Goal: Task Accomplishment & Management: Complete application form

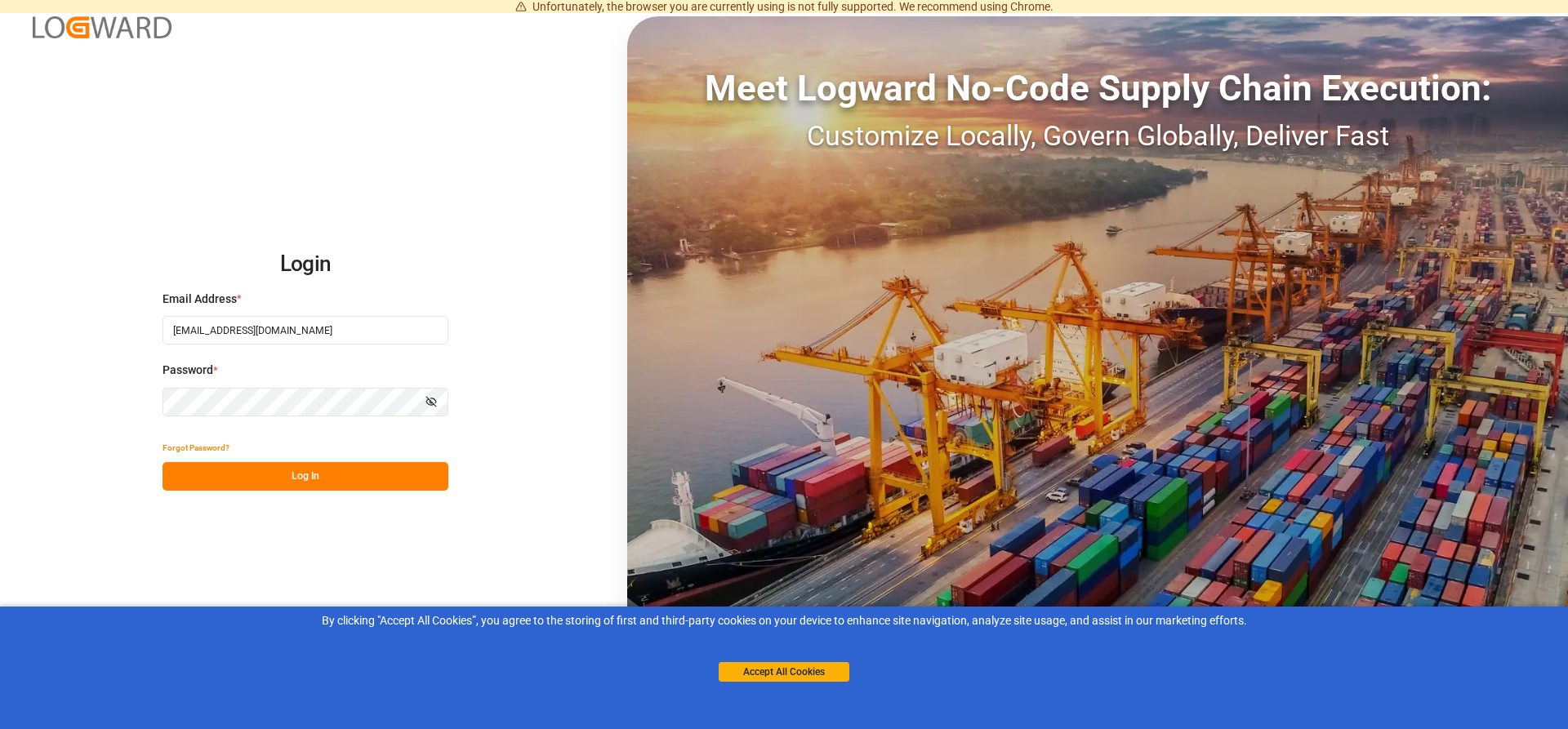
click at [290, 484] on button "Log In" at bounding box center [306, 476] width 285 height 29
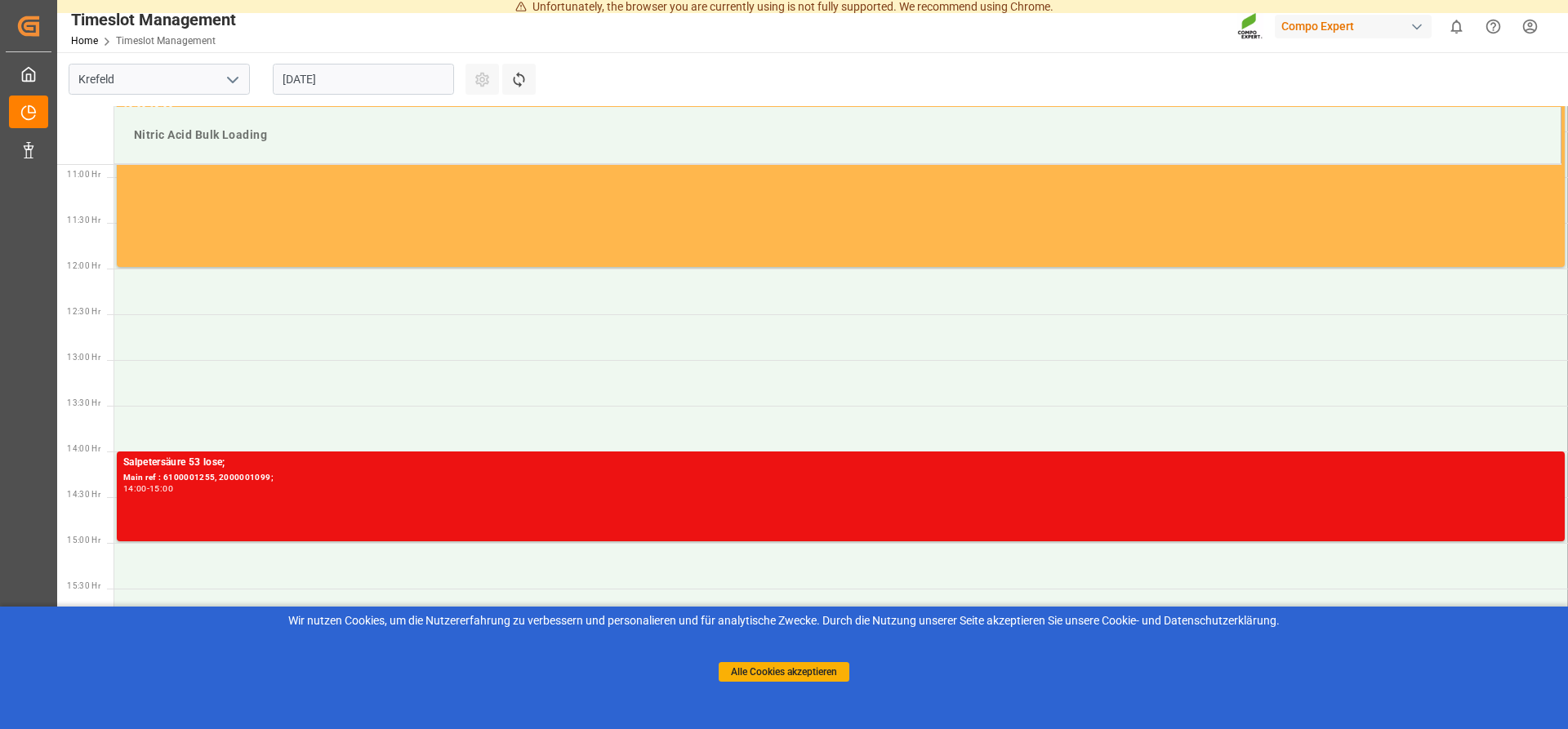
scroll to position [995, 0]
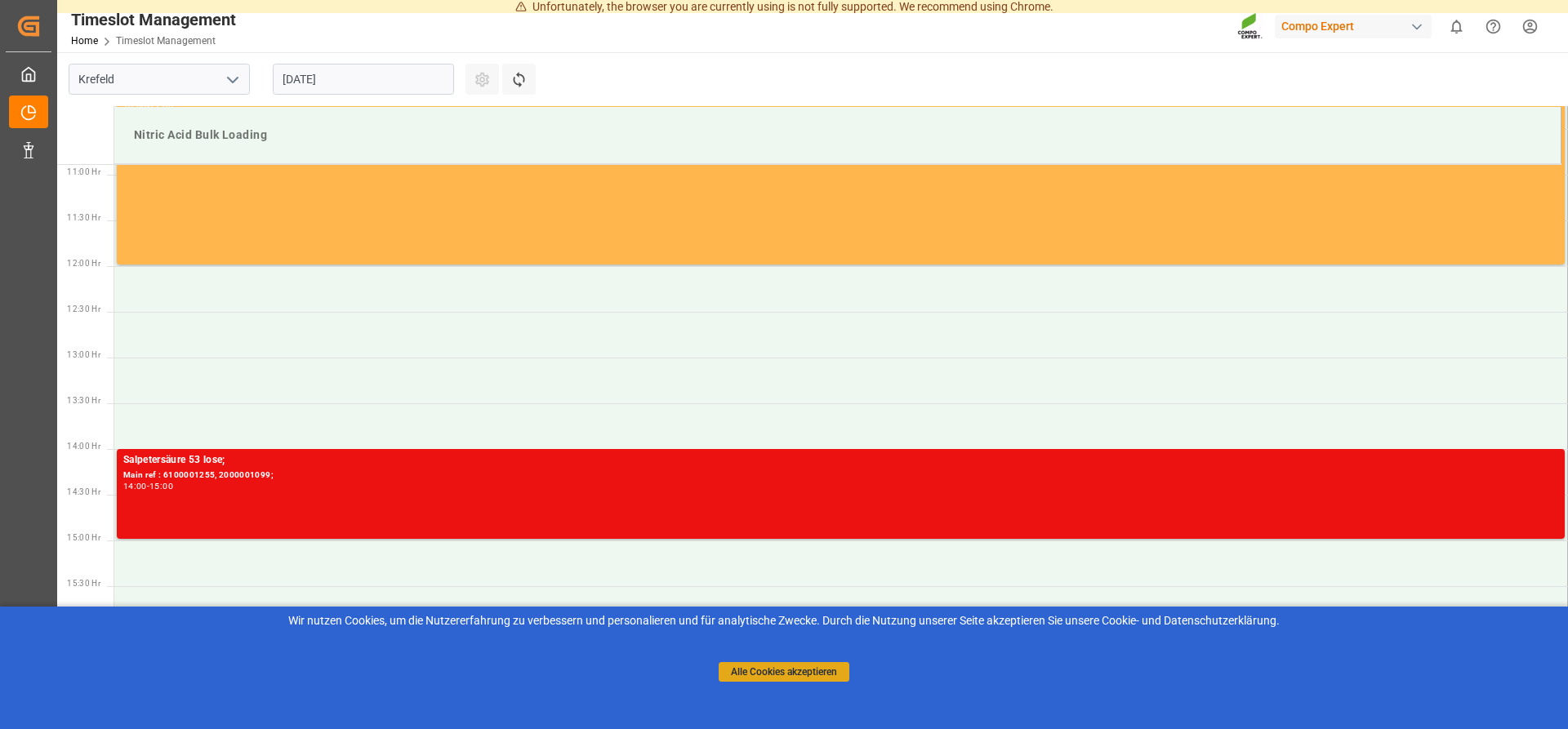
click at [779, 671] on button "Alle Cookies akzeptieren" at bounding box center [784, 671] width 131 height 19
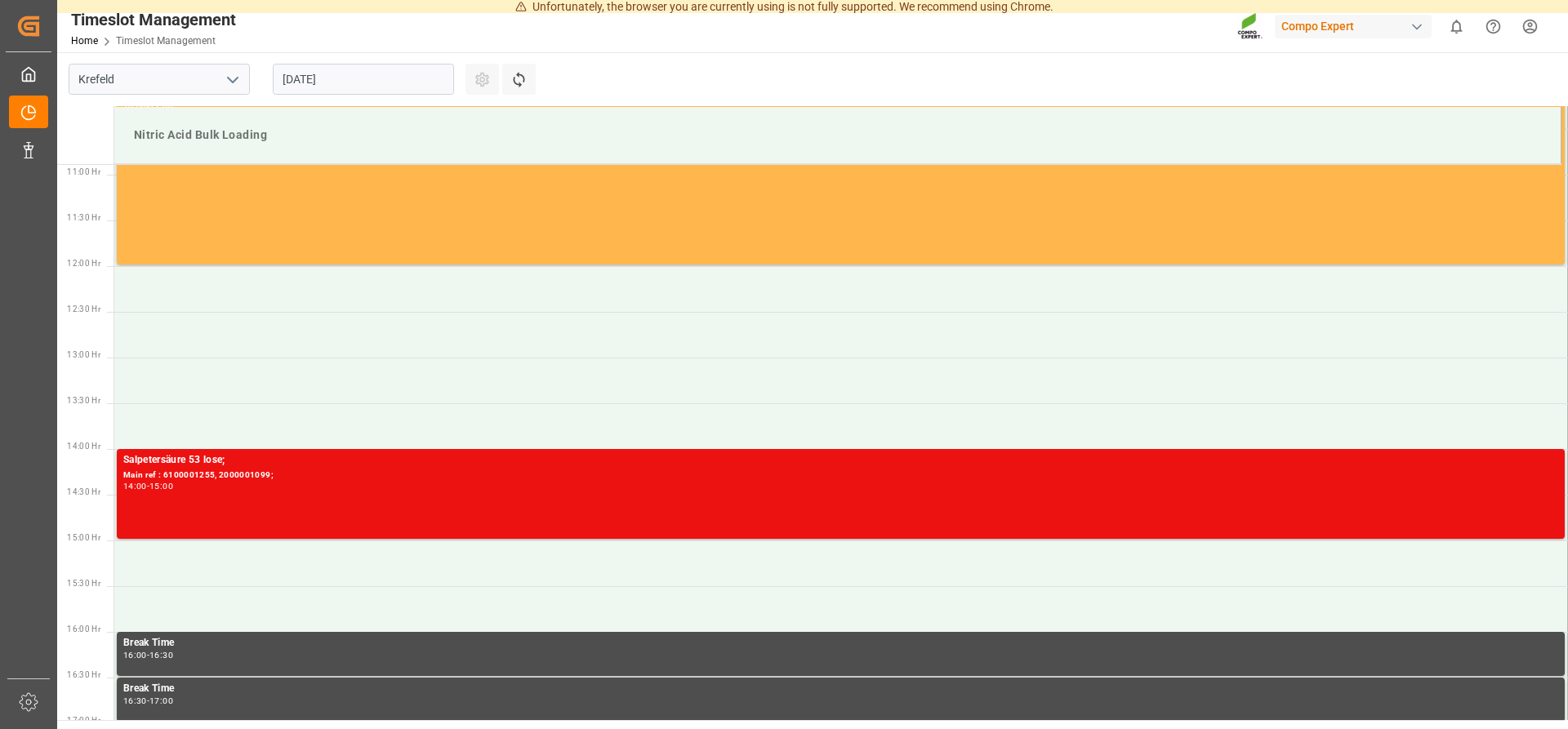
click at [384, 81] on input "[DATE]" at bounding box center [363, 79] width 181 height 31
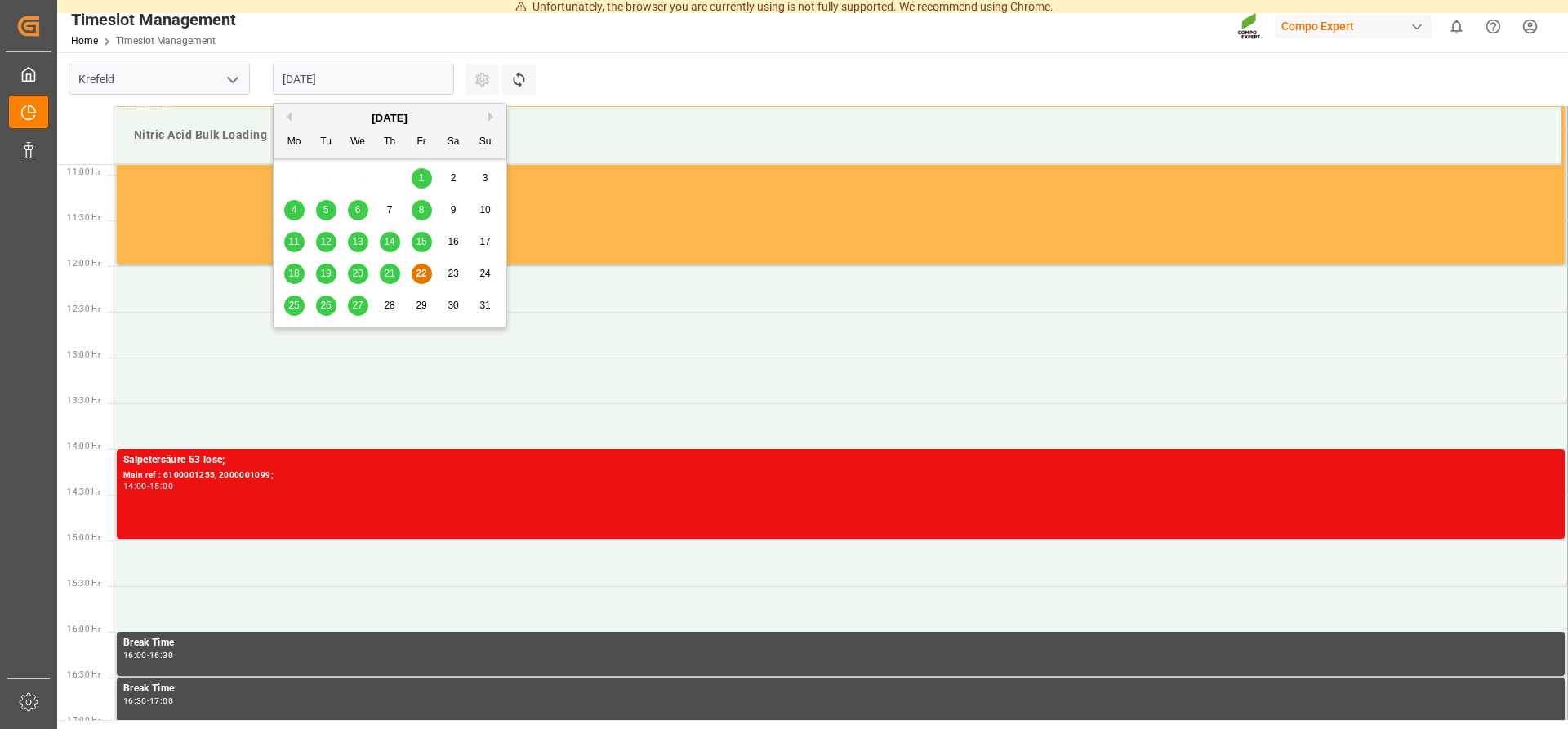
click at [384, 310] on span "28" at bounding box center [389, 305] width 11 height 12
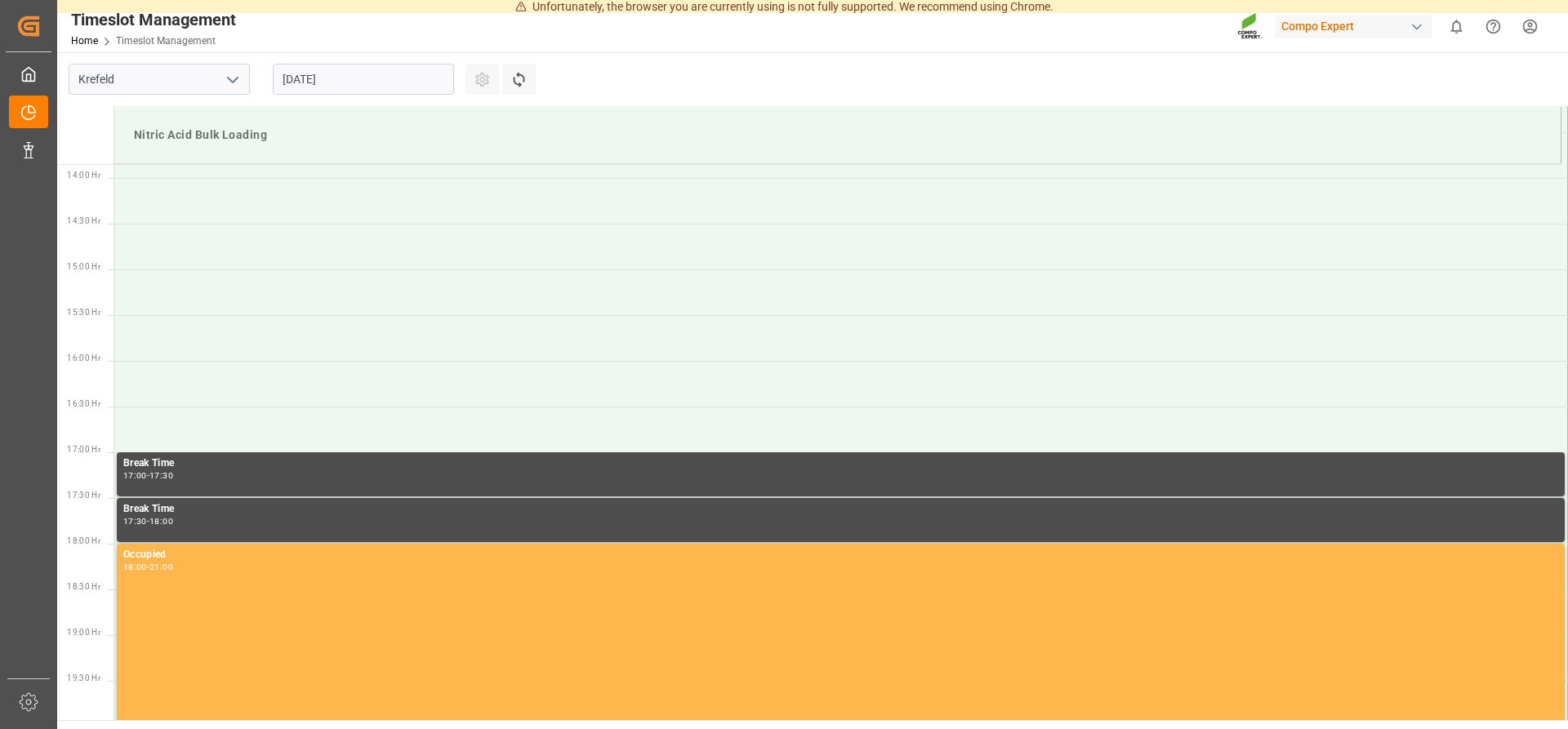
scroll to position [1274, 0]
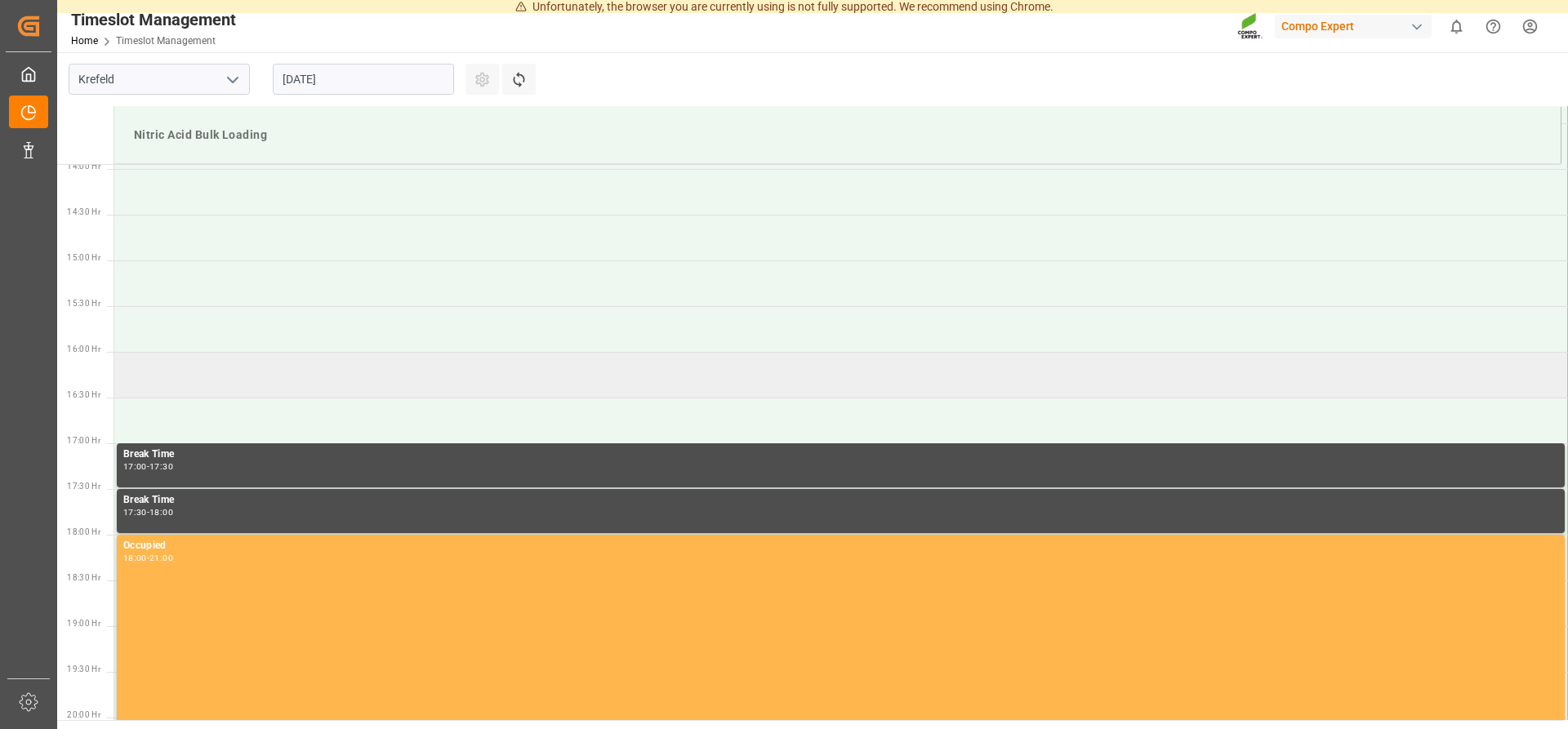
click at [149, 369] on td at bounding box center [840, 374] width 1453 height 45
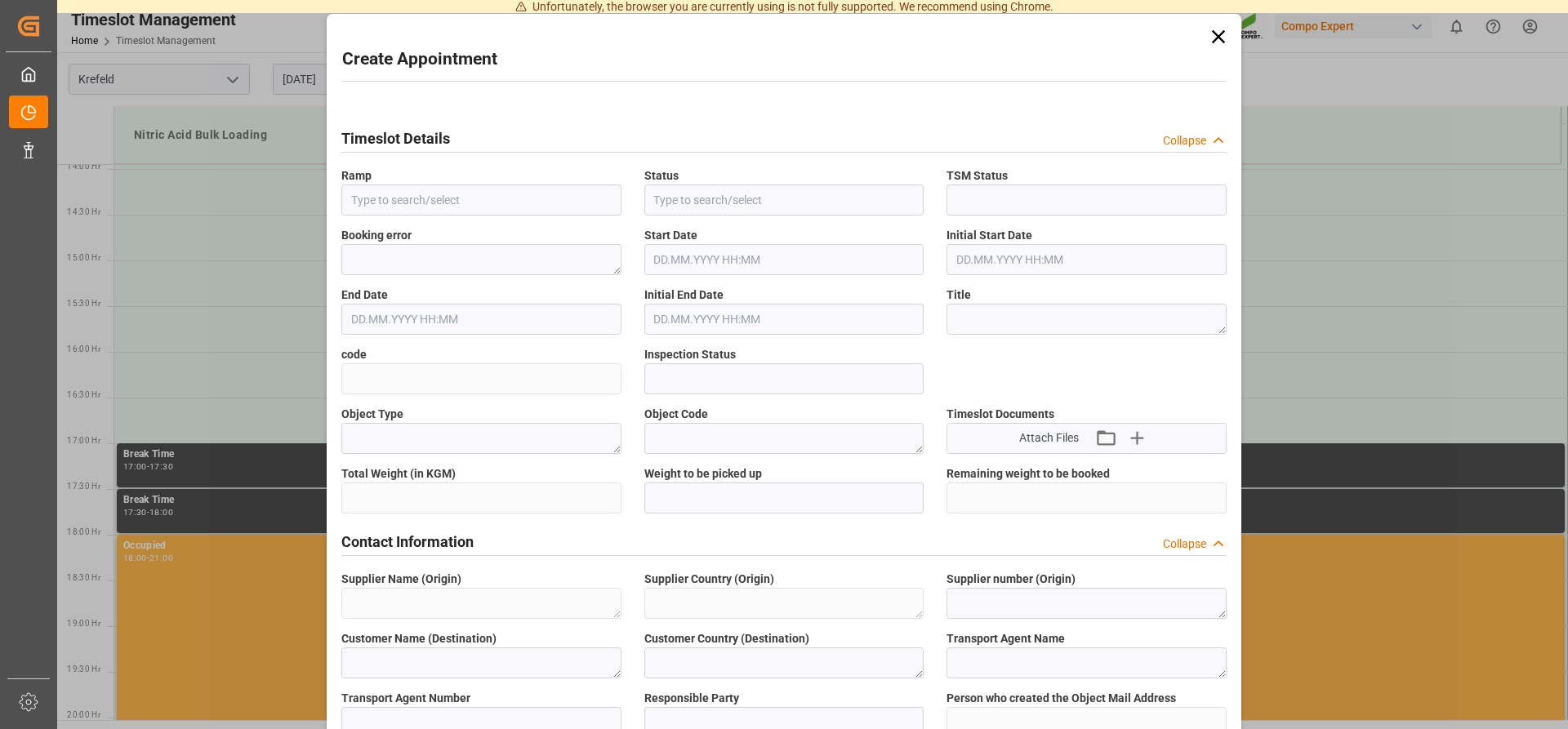
type input "Nitric Acid Bulk Loading"
type input "Booked"
type input "Open"
type input "[DATE] 16:00"
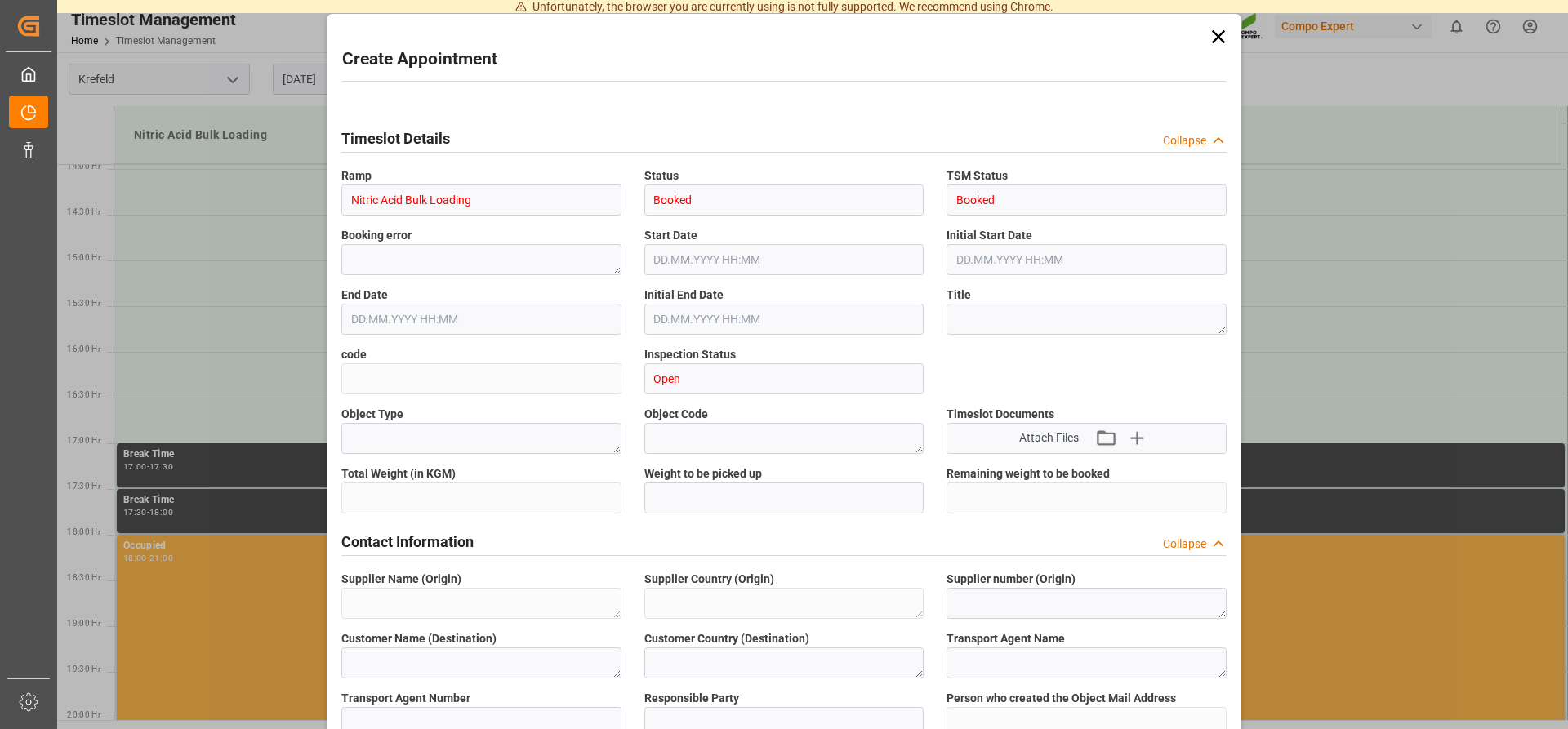
type input "[DATE] 16:30"
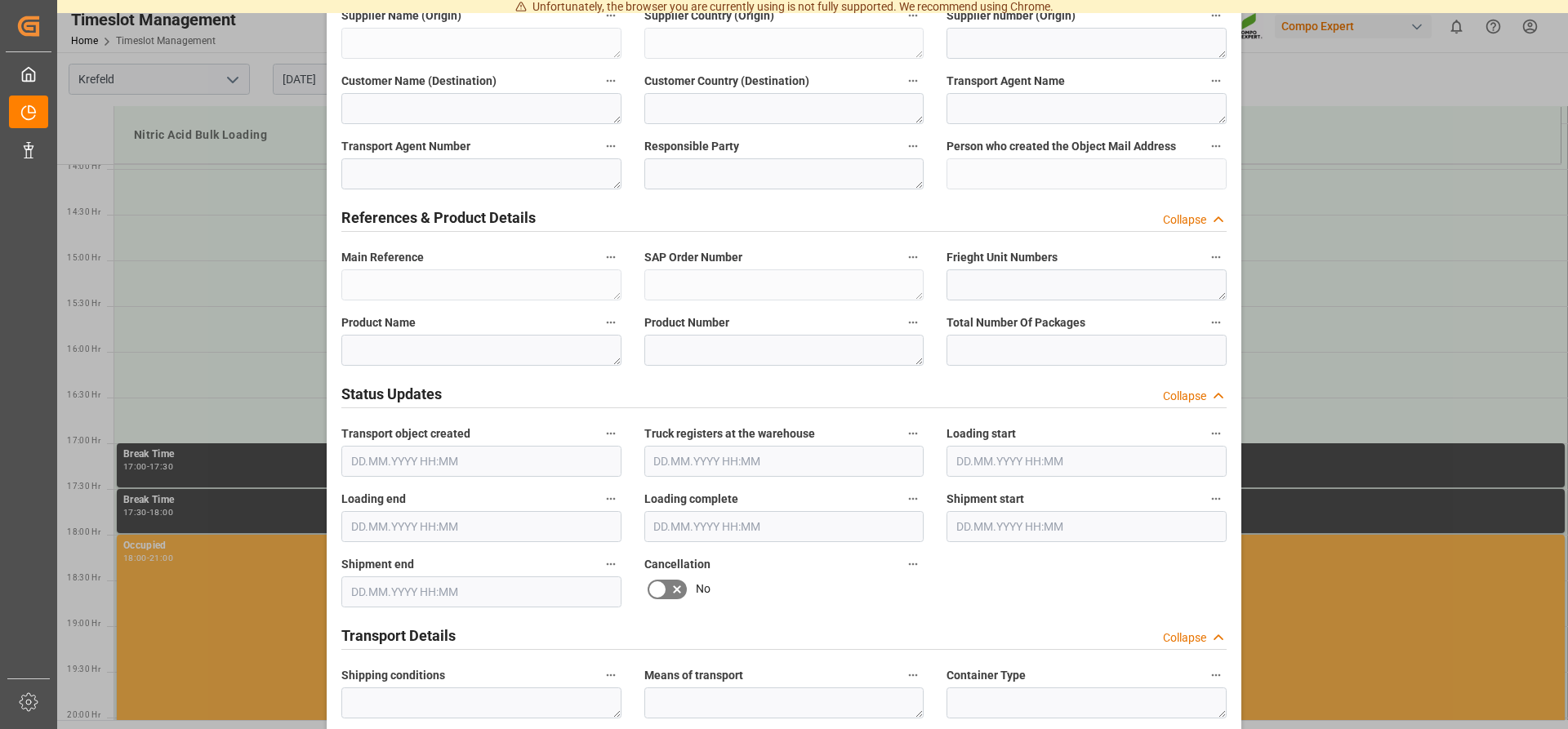
scroll to position [661, 0]
drag, startPoint x: 1168, startPoint y: 446, endPoint x: 1163, endPoint y: 463, distance: 17.7
click at [1164, 461] on div "Transport object created Truck registers at the warehouse Loading start Loading…" at bounding box center [784, 480] width 908 height 2096
click at [1411, 334] on div "Create Appointment Transport object created Truck registers at the warehouse Lo…" at bounding box center [784, 364] width 1568 height 729
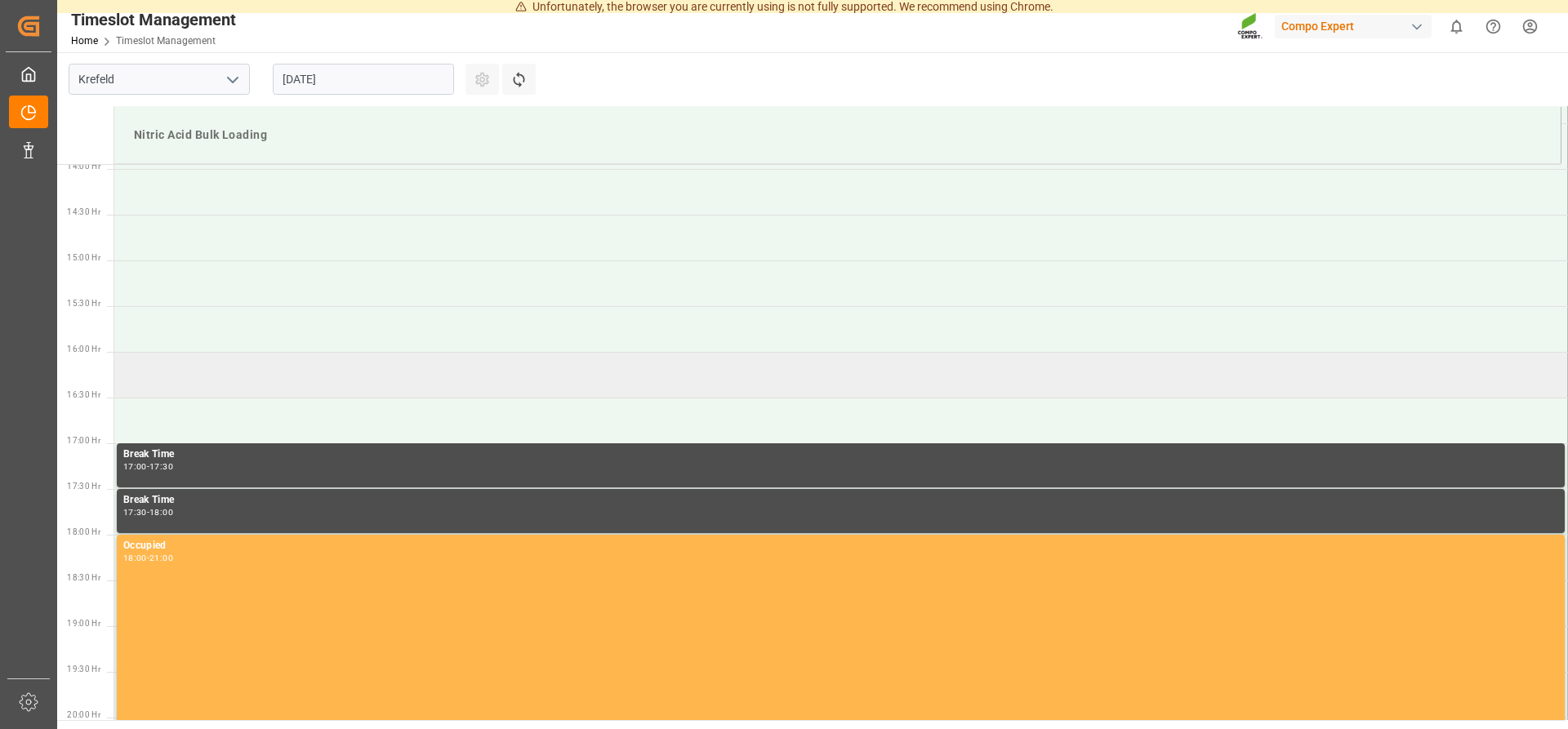
click at [170, 362] on td at bounding box center [840, 374] width 1453 height 45
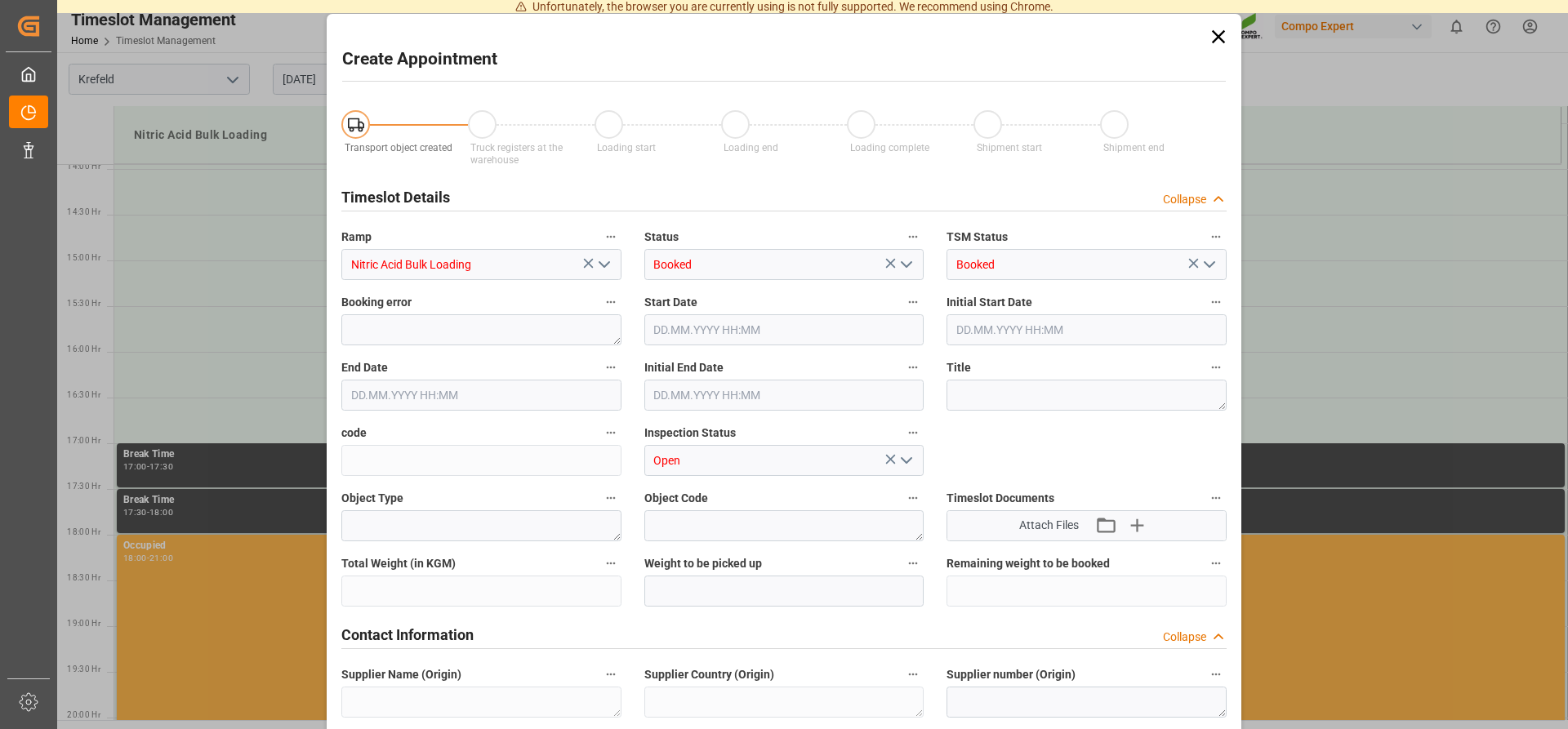
type input "[DATE] 16:00"
type input "[DATE] 16:30"
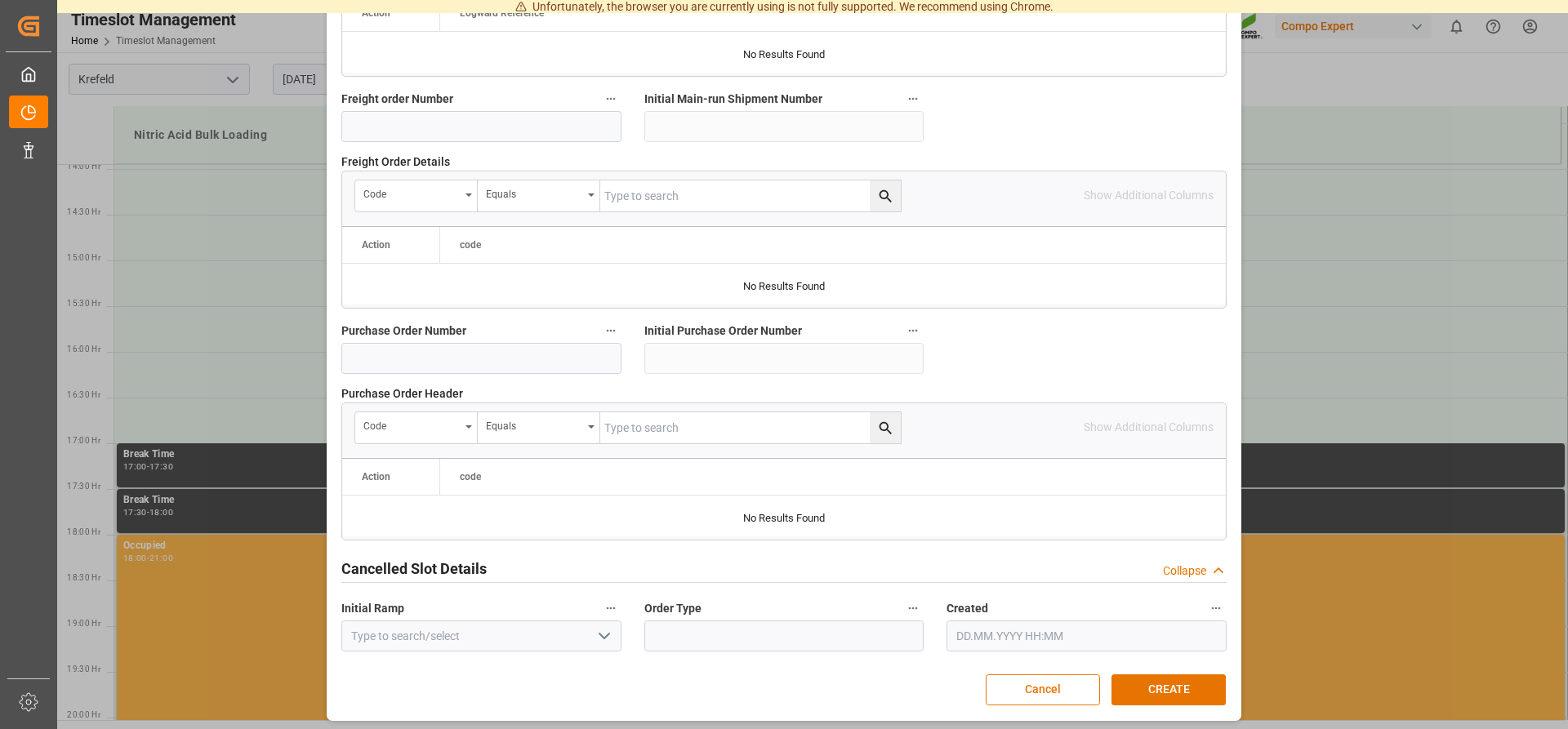
scroll to position [1537, 0]
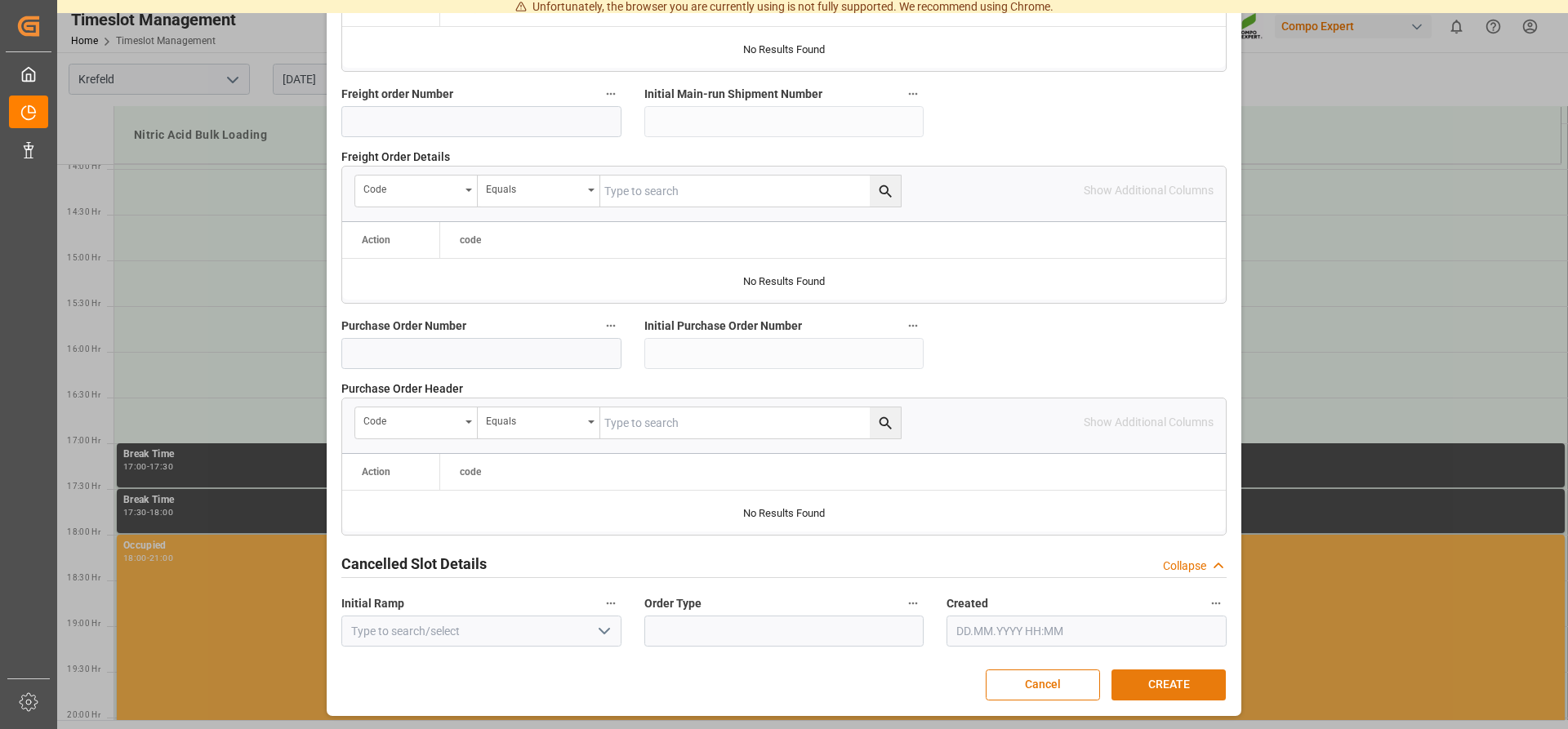
click at [1173, 681] on button "CREATE" at bounding box center [1168, 685] width 114 height 31
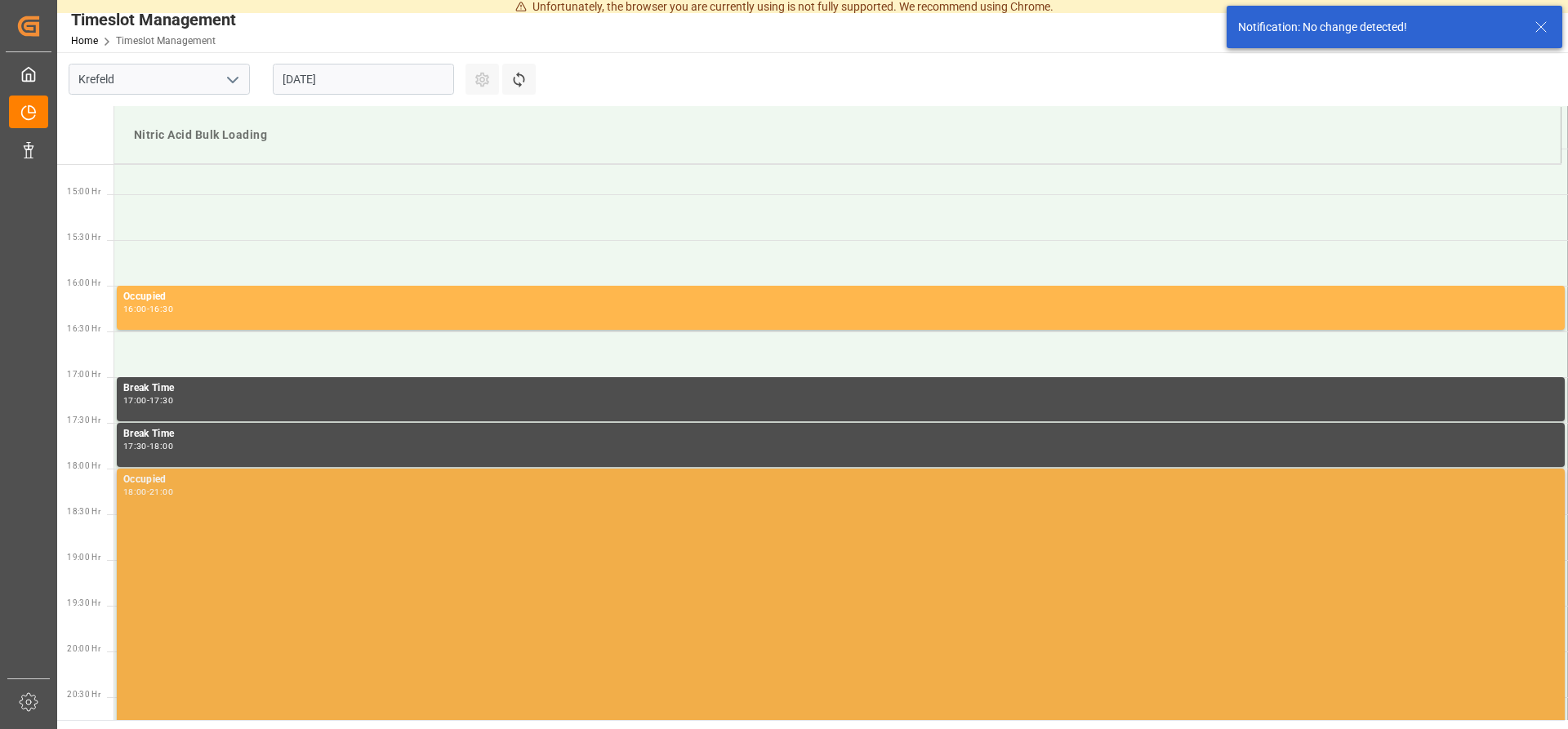
scroll to position [1360, 0]
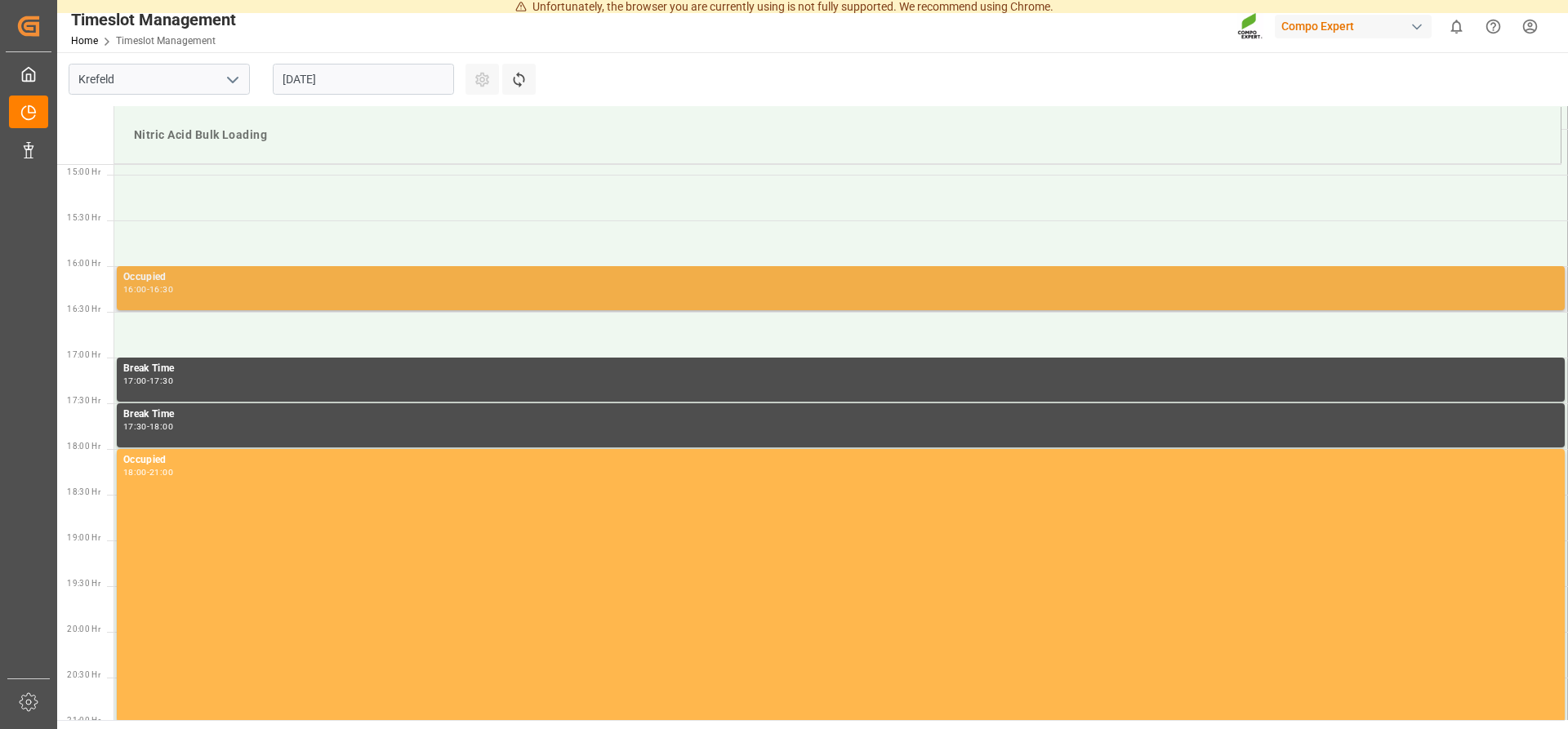
click at [170, 284] on div "Occupied" at bounding box center [840, 277] width 1435 height 16
click at [162, 294] on div "16:00 - 16:30" at bounding box center [840, 289] width 1435 height 9
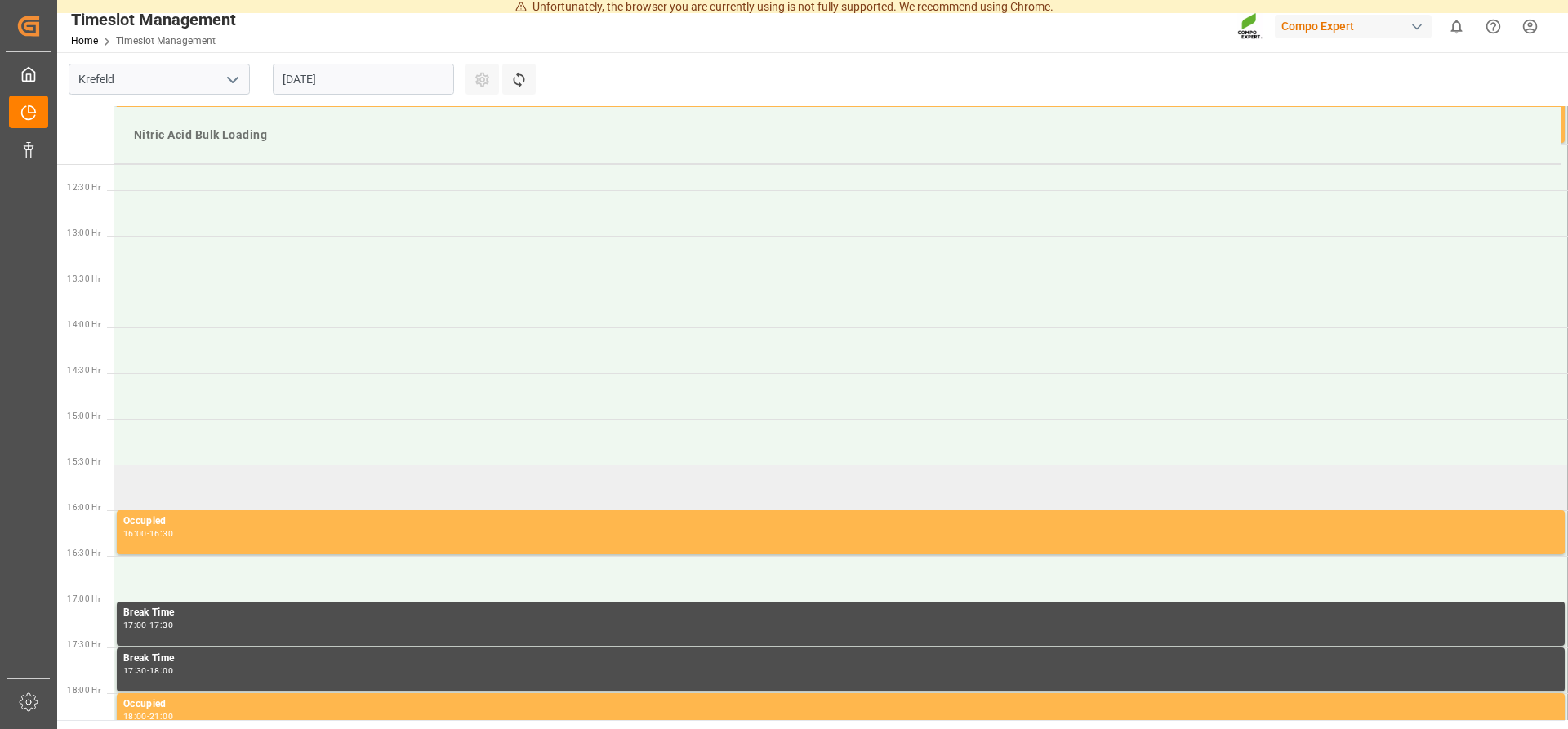
scroll to position [1122, 0]
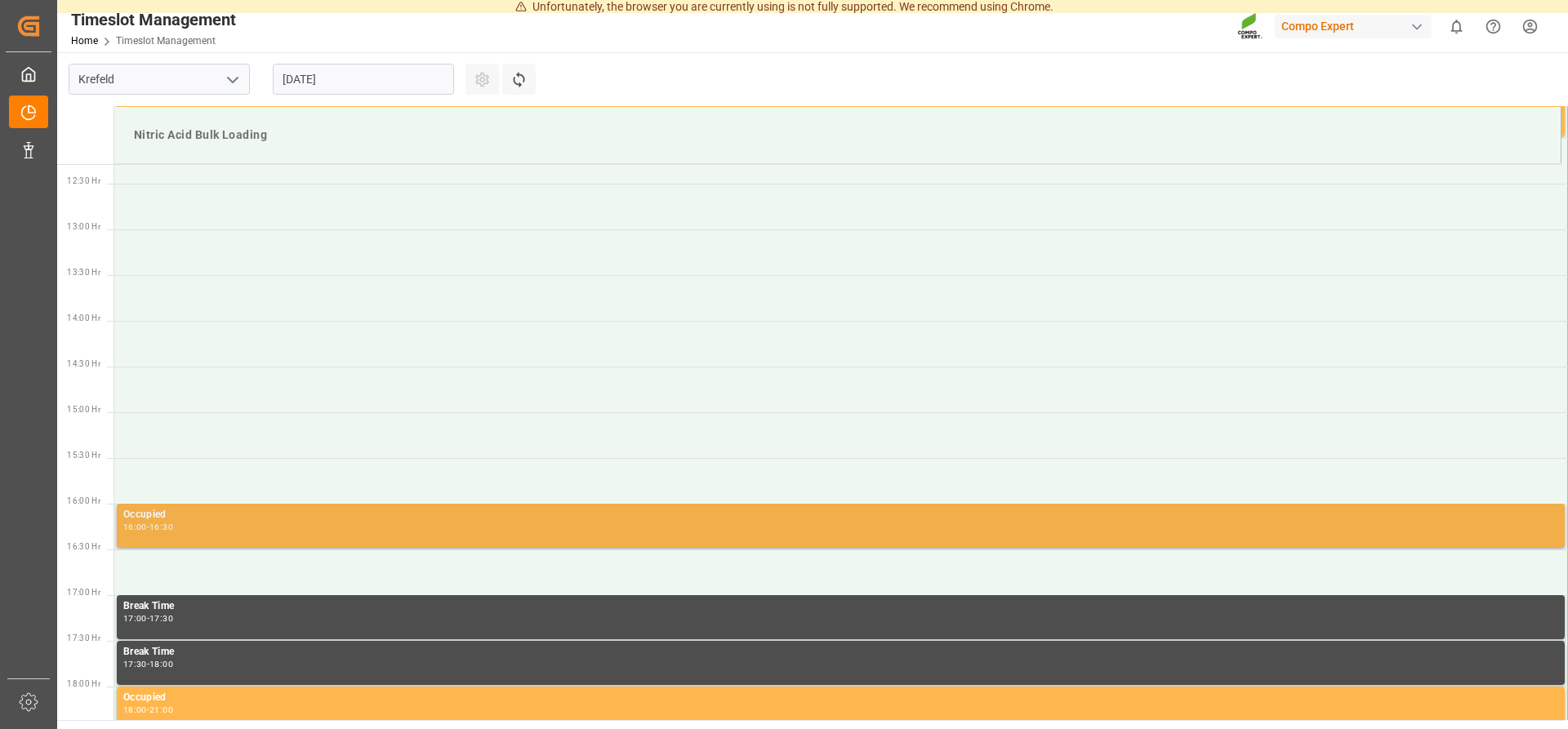
click at [218, 524] on div "16:00 - 16:30" at bounding box center [840, 527] width 1435 height 9
drag, startPoint x: 221, startPoint y: 526, endPoint x: 213, endPoint y: 530, distance: 8.9
click at [194, 520] on div "Occupied" at bounding box center [840, 514] width 1435 height 16
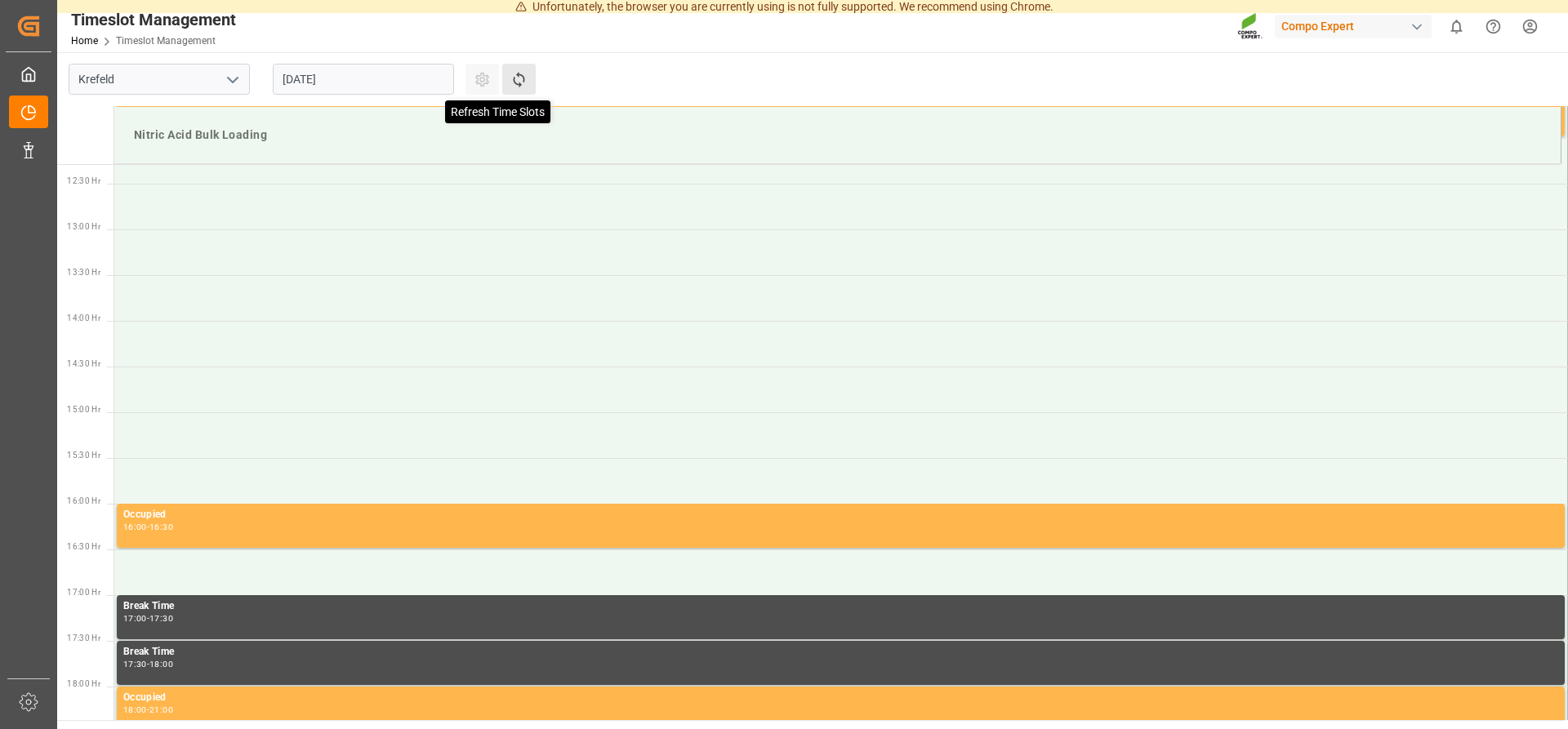
click at [520, 86] on icon at bounding box center [519, 80] width 12 height 15
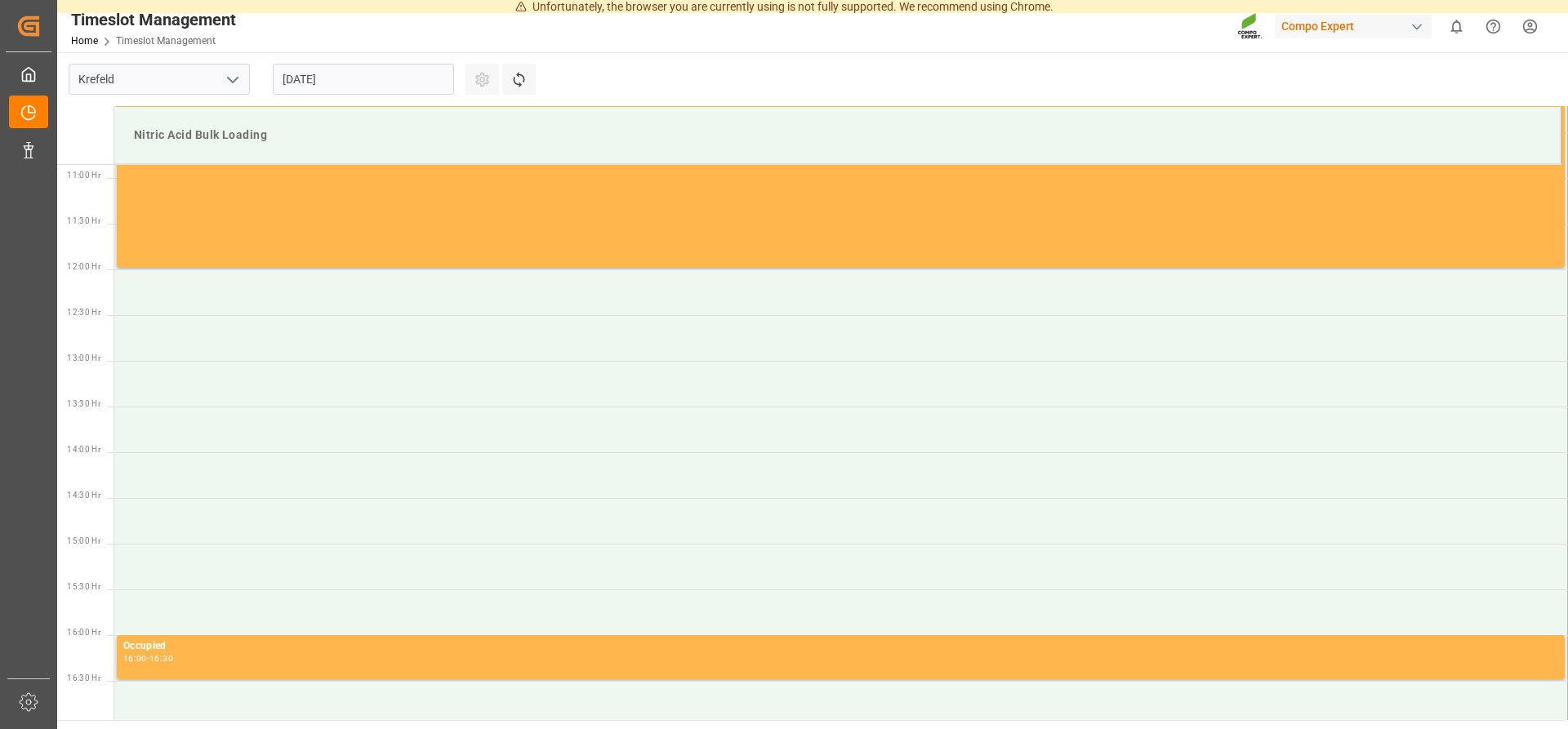
scroll to position [995, 0]
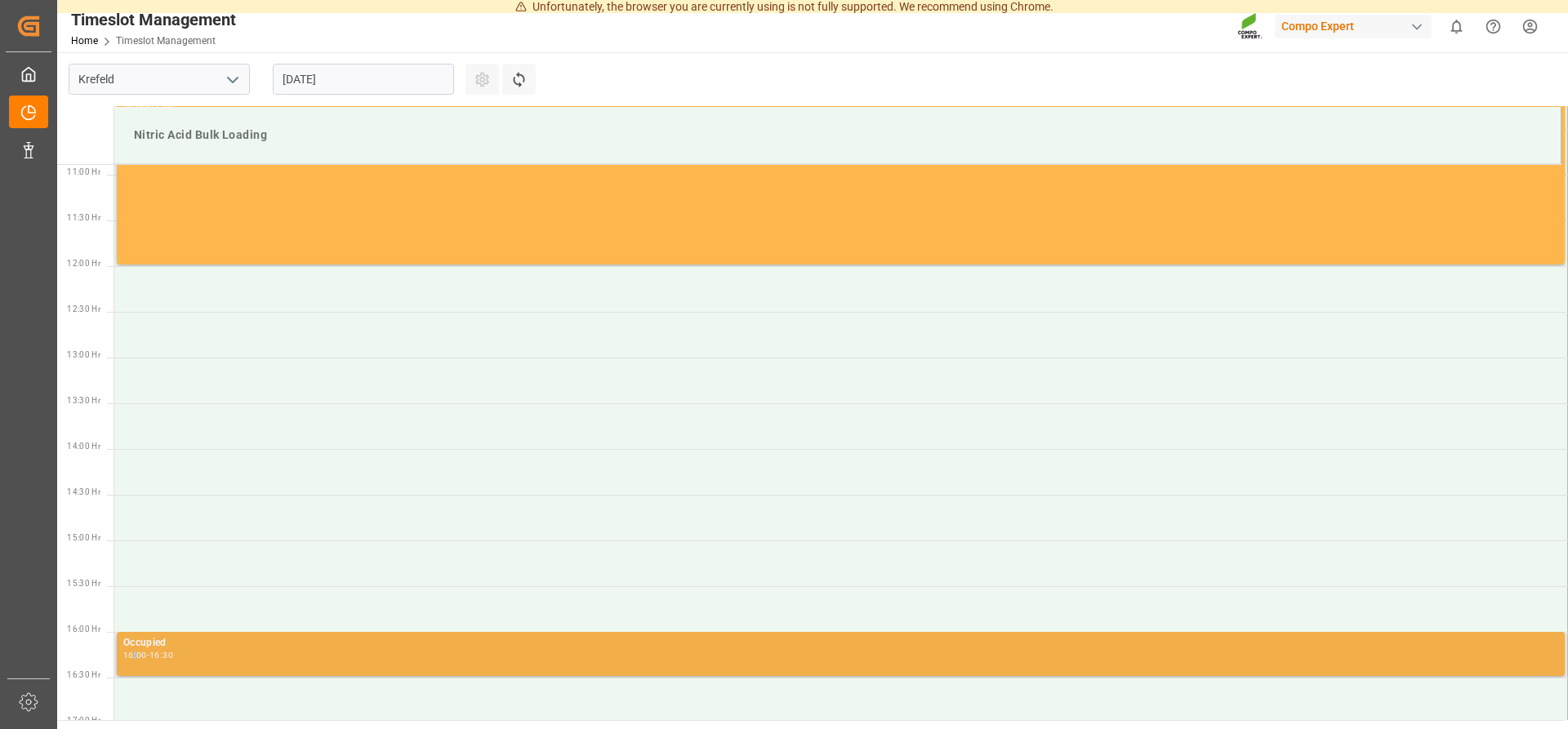
click at [134, 654] on div "16:00" at bounding box center [135, 654] width 24 height 8
click at [184, 649] on div "Occupied" at bounding box center [840, 643] width 1435 height 16
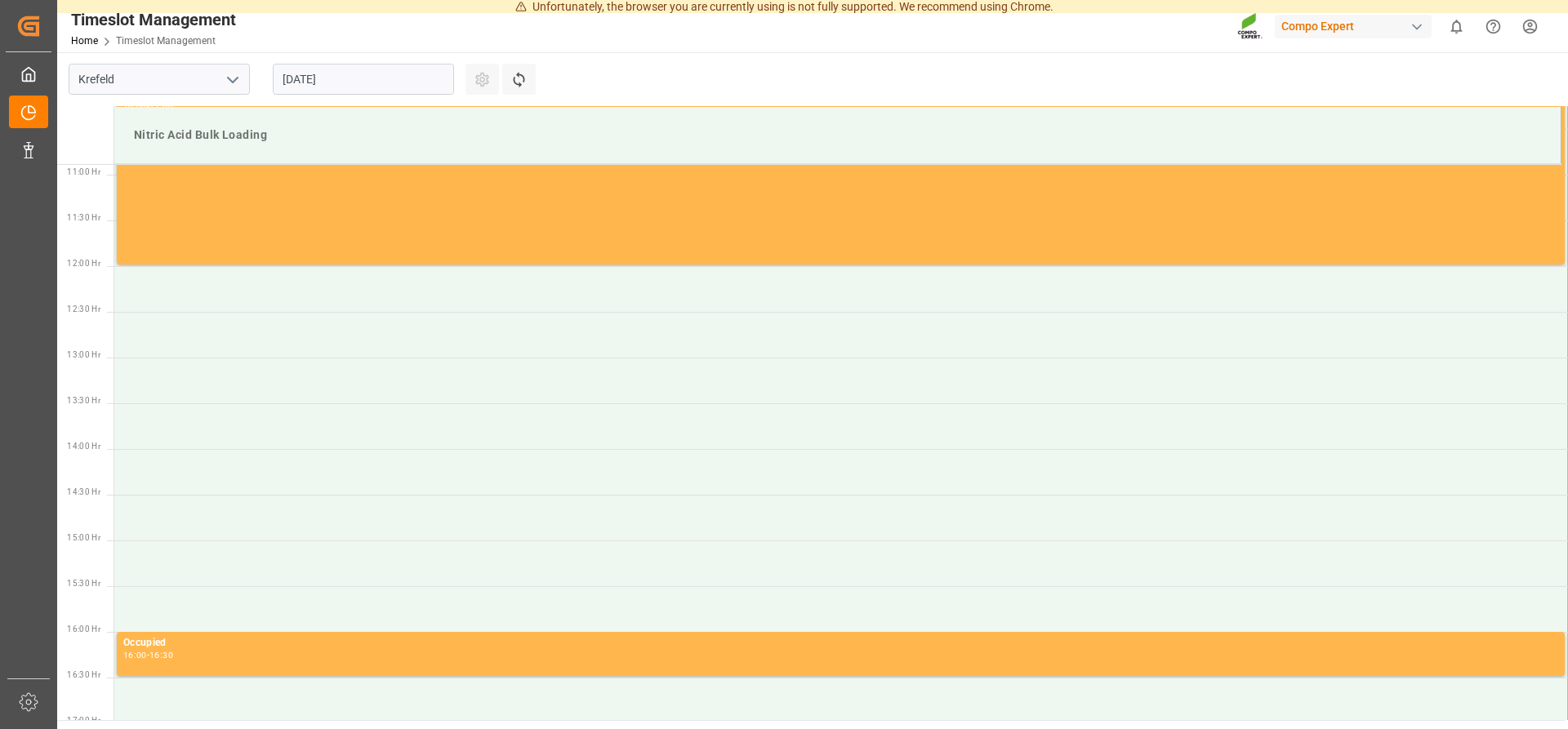
click at [1533, 25] on html "Unfortunately, the browser you are currently using is not fully supported. We r…" at bounding box center [784, 364] width 1568 height 729
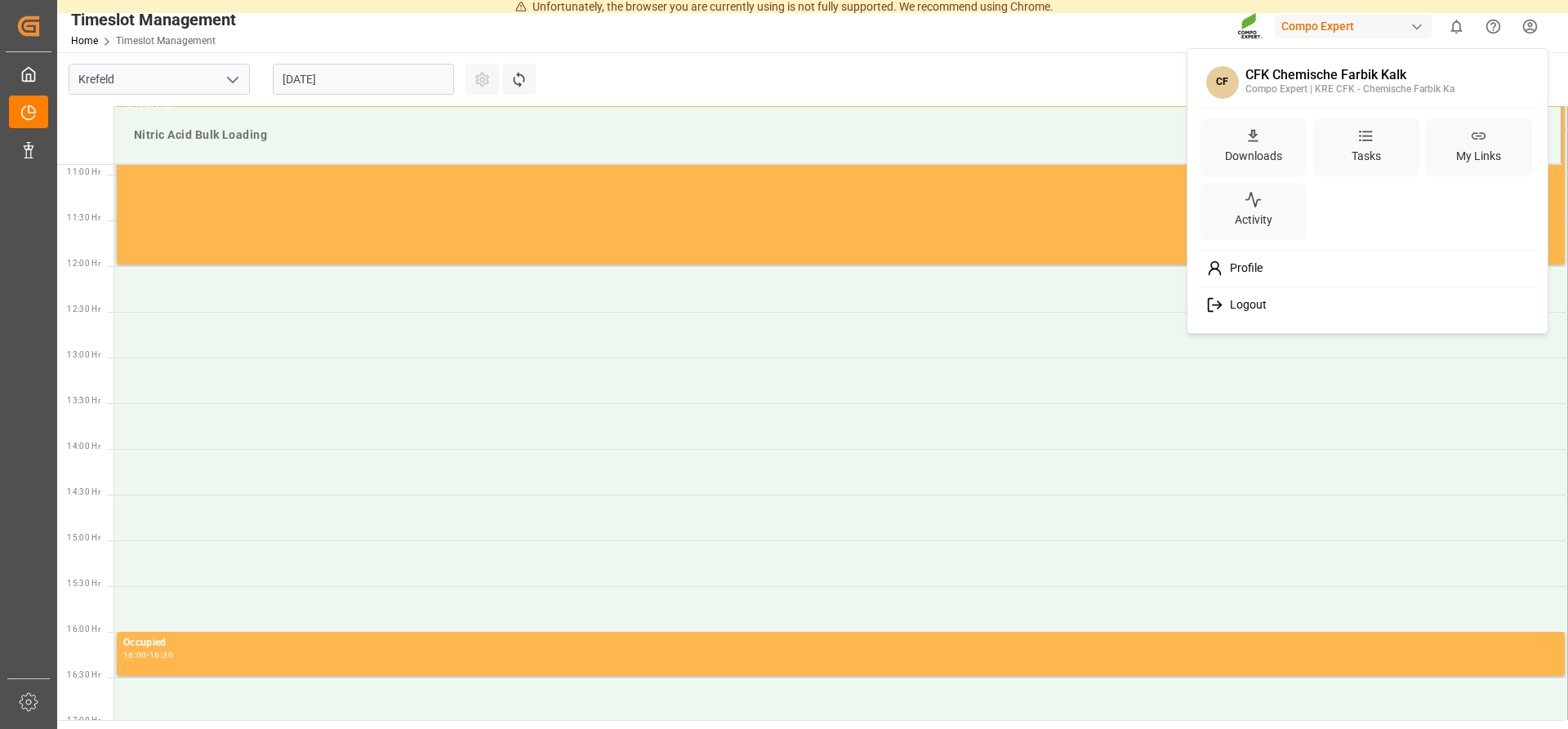
click at [1249, 306] on span "Logout" at bounding box center [1245, 305] width 44 height 15
